Goal: Task Accomplishment & Management: Manage account settings

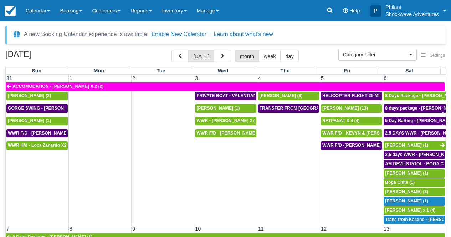
select select
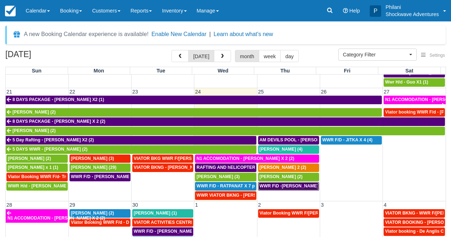
click at [294, 184] on link "WWR F\D -[PERSON_NAME] X2 (2)" at bounding box center [288, 186] width 61 height 9
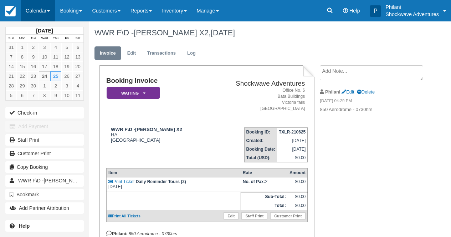
click at [41, 7] on link "Calendar" at bounding box center [38, 10] width 34 height 21
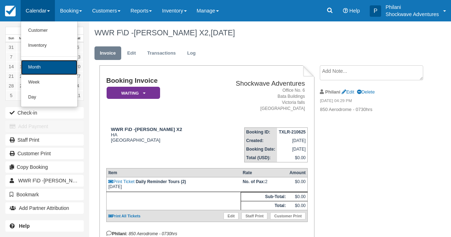
click at [56, 66] on link "Month" at bounding box center [49, 67] width 56 height 15
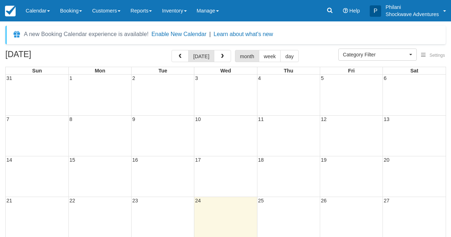
select select
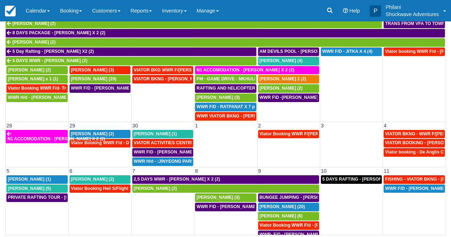
scroll to position [333, 0]
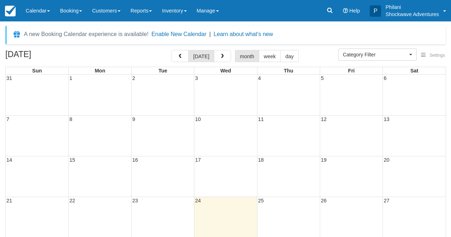
select select
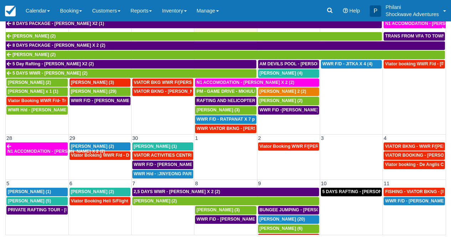
scroll to position [339, 0]
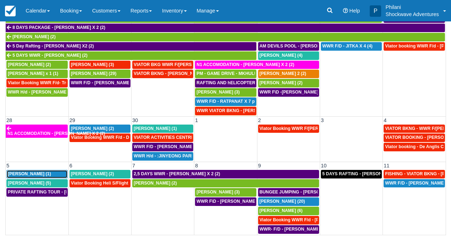
click at [54, 175] on div "[PERSON_NAME] (1)" at bounding box center [37, 174] width 59 height 6
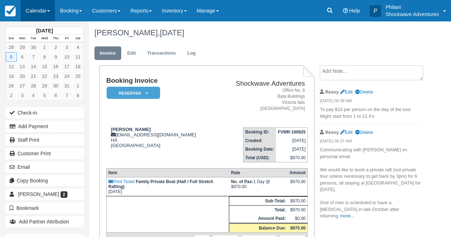
click at [50, 17] on link "Calendar" at bounding box center [38, 10] width 34 height 21
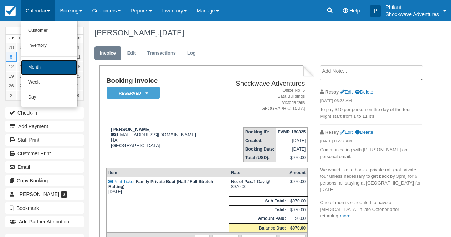
click at [60, 61] on link "Month" at bounding box center [49, 67] width 56 height 15
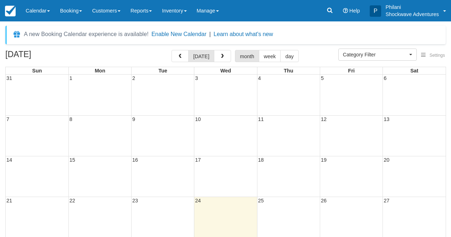
select select
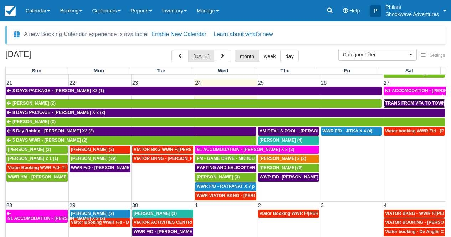
click at [413, 103] on span "TRANS FROM VFA TO TOWN HOTYELS - DANIE X2 (2)" at bounding box center [441, 103] width 113 height 5
